Goal: Task Accomplishment & Management: Manage account settings

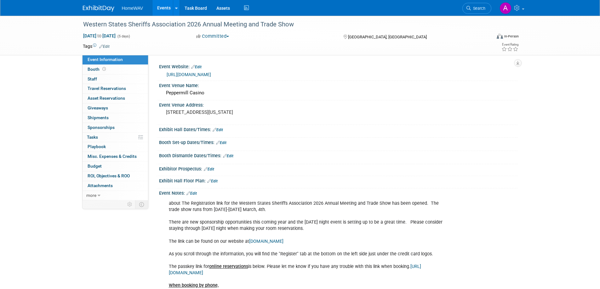
click at [211, 73] on link "[URL][DOMAIN_NAME]" at bounding box center [189, 74] width 44 height 5
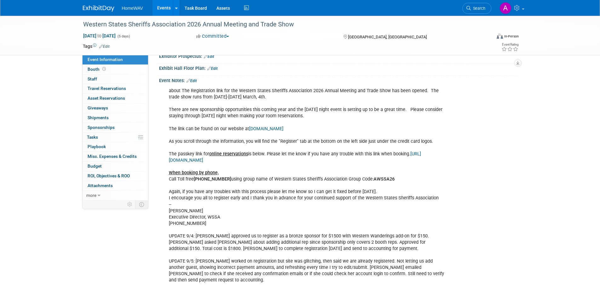
scroll to position [105, 0]
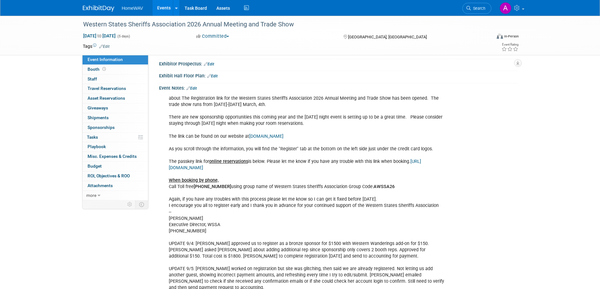
click at [196, 88] on link "Edit" at bounding box center [191, 88] width 10 height 4
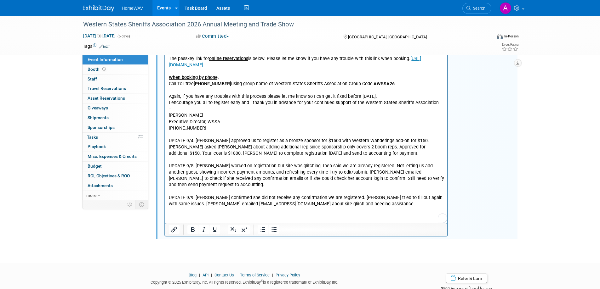
scroll to position [210, 0]
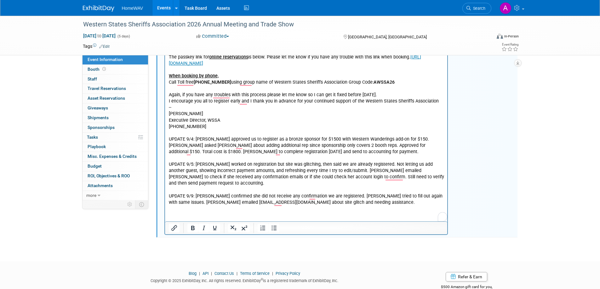
click at [308, 206] on html "about The Registration link for the Western States Sheriffs Association 2026 An…" at bounding box center [306, 98] width 283 height 218
click at [276, 206] on html "about The Registration link for the Western States Sheriffs Association 2026 An…" at bounding box center [306, 98] width 283 height 218
click at [358, 202] on p "about The Registration link for the Western States Sheriffs Association 2026 An…" at bounding box center [306, 98] width 275 height 215
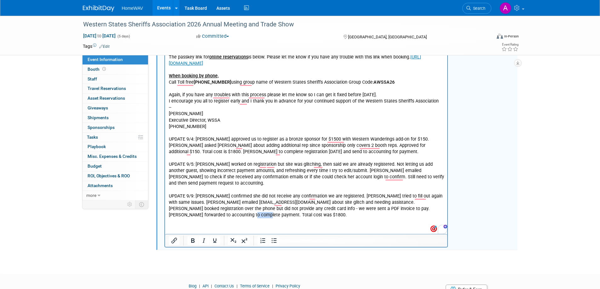
drag, startPoint x: 203, startPoint y: 215, endPoint x: 190, endPoint y: 216, distance: 13.9
click at [190, 216] on p "about The Registration link for the Western States Sheriffs Association 2026 An…" at bounding box center [306, 105] width 275 height 228
click at [207, 219] on html "about The Registration link for the Western States Sheriffs Association 2026 An…" at bounding box center [306, 104] width 283 height 230
drag, startPoint x: 205, startPoint y: 214, endPoint x: 188, endPoint y: 214, distance: 17.0
click at [188, 214] on p "about The Registration link for the Western States Sheriffs Association 2026 An…" at bounding box center [306, 105] width 275 height 228
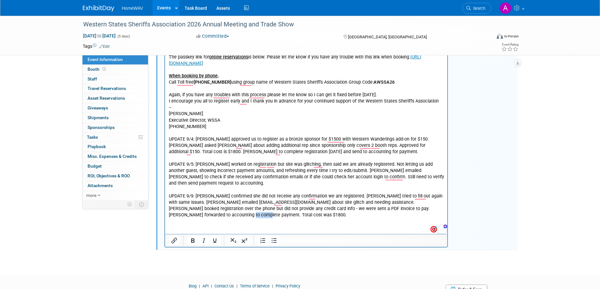
click at [206, 217] on p "about The Registration link for the Western States Sheriffs Association 2026 An…" at bounding box center [306, 105] width 275 height 228
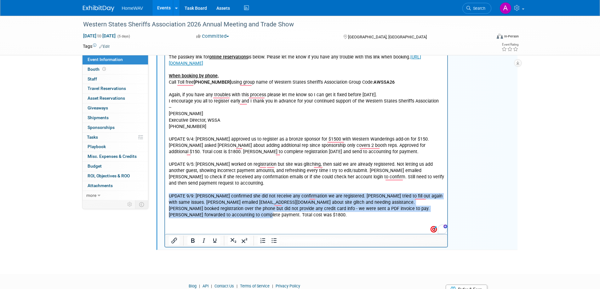
drag, startPoint x: 211, startPoint y: 217, endPoint x: 165, endPoint y: 195, distance: 51.7
click at [165, 195] on html "about The Registration link for the Western States Sheriffs Association 2026 An…" at bounding box center [306, 104] width 283 height 230
click at [201, 211] on p "about The Registration link for the Western States Sheriffs Association 2026 An…" at bounding box center [306, 105] width 275 height 228
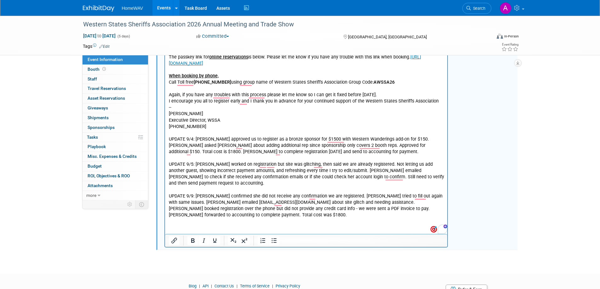
click at [218, 218] on p "about The Registration link for the Western States Sheriffs Association 2026 An…" at bounding box center [306, 105] width 275 height 228
click at [210, 219] on html "about The Registration link for the Western States Sheriffs Association 2026 An…" at bounding box center [306, 104] width 283 height 230
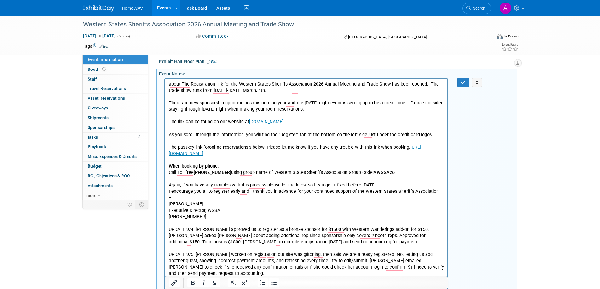
scroll to position [84, 0]
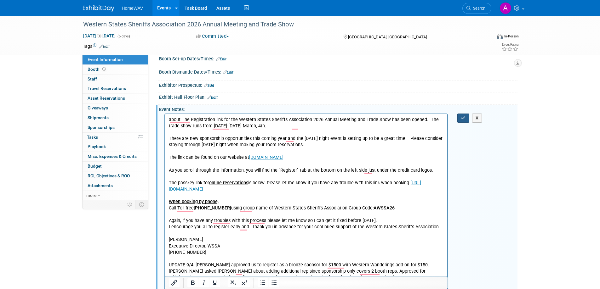
click at [461, 118] on icon "button" at bounding box center [463, 118] width 5 height 4
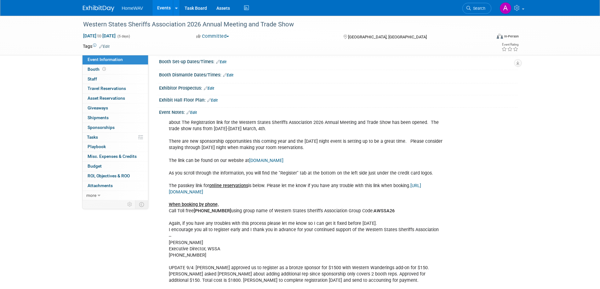
scroll to position [0, 0]
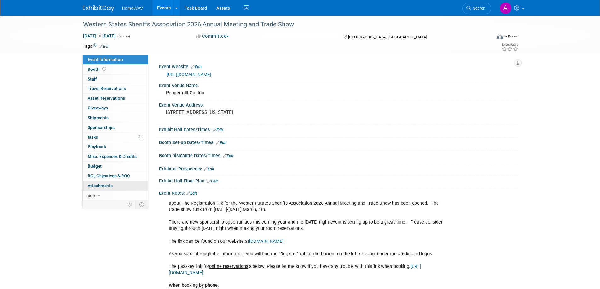
click at [100, 184] on span "Attachments 0" at bounding box center [100, 185] width 25 height 5
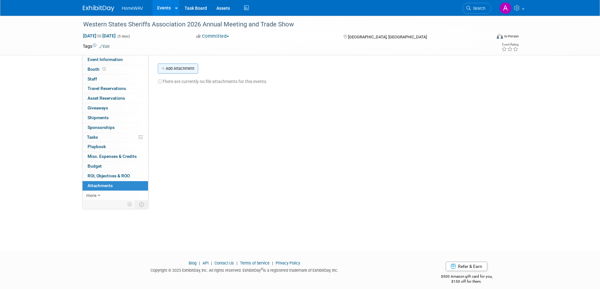
click at [182, 68] on button "Add Attachment" at bounding box center [178, 69] width 40 height 10
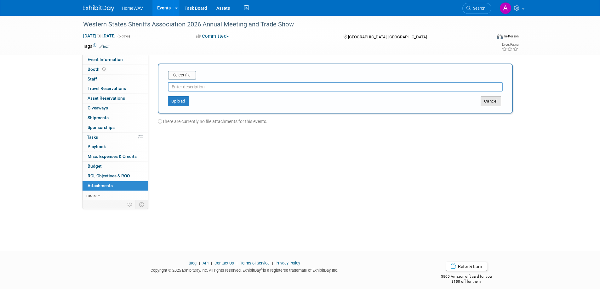
click at [500, 100] on button "Cancel" at bounding box center [491, 101] width 20 height 10
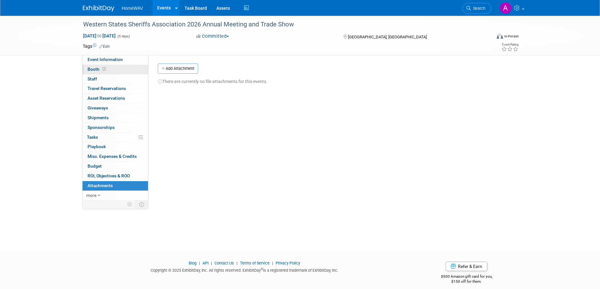
click at [101, 69] on span at bounding box center [104, 69] width 6 height 5
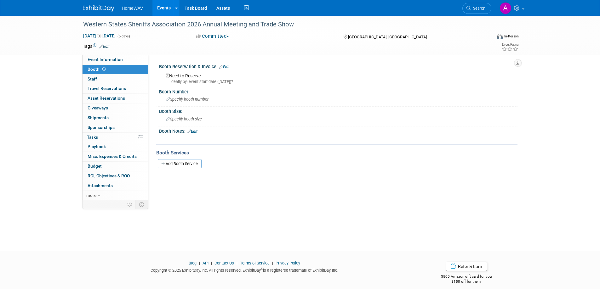
click at [224, 66] on link "Edit" at bounding box center [224, 67] width 10 height 4
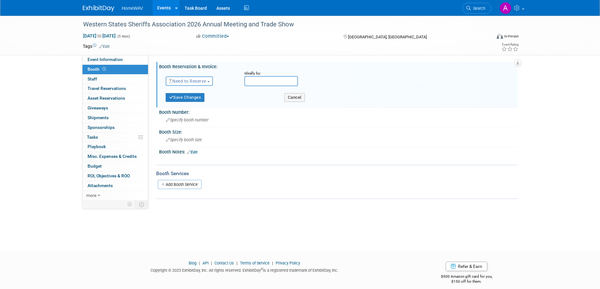
click at [187, 81] on span "Need to Reserve" at bounding box center [187, 81] width 37 height 5
click at [186, 103] on link "Reserved" at bounding box center [199, 100] width 67 height 9
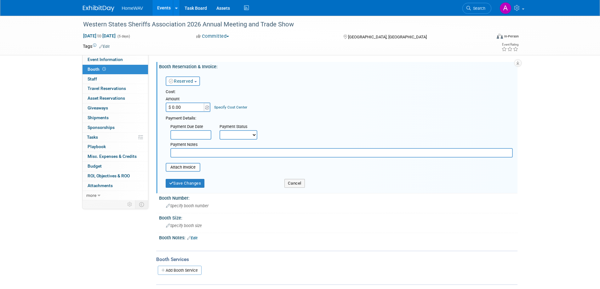
click at [187, 107] on input "$ 0.00" at bounding box center [185, 107] width 39 height 9
click at [185, 107] on input "$ 0.00" at bounding box center [185, 107] width 39 height 9
type input "$ 1,800.00"
click at [235, 136] on select "Not Paid Yet Partially Paid Paid in Full" at bounding box center [239, 134] width 38 height 9
click at [236, 136] on select "Not Paid Yet Partially Paid Paid in Full" at bounding box center [239, 134] width 38 height 9
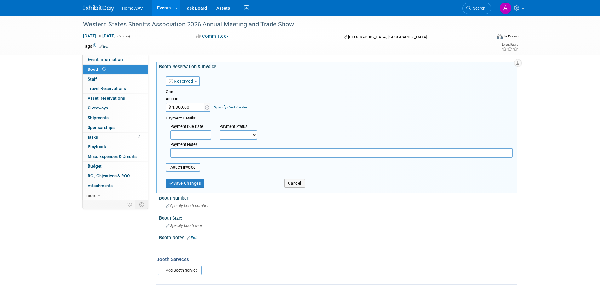
click at [188, 155] on input "text" at bounding box center [341, 152] width 342 height 9
type input "4"
type input "$1500 for bronze sponsorship, $150 for additional guest, $150 for Western Wande…"
click at [191, 166] on input "file" at bounding box center [162, 168] width 75 height 8
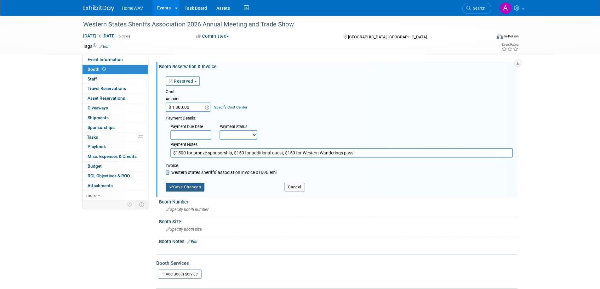
click at [194, 188] on button "Save Changes" at bounding box center [185, 187] width 39 height 9
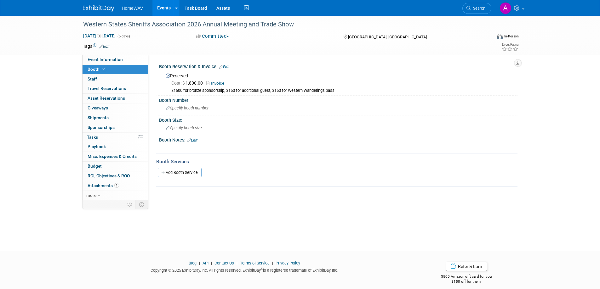
click at [164, 4] on link "Events" at bounding box center [163, 8] width 23 height 16
